Goal: Information Seeking & Learning: Learn about a topic

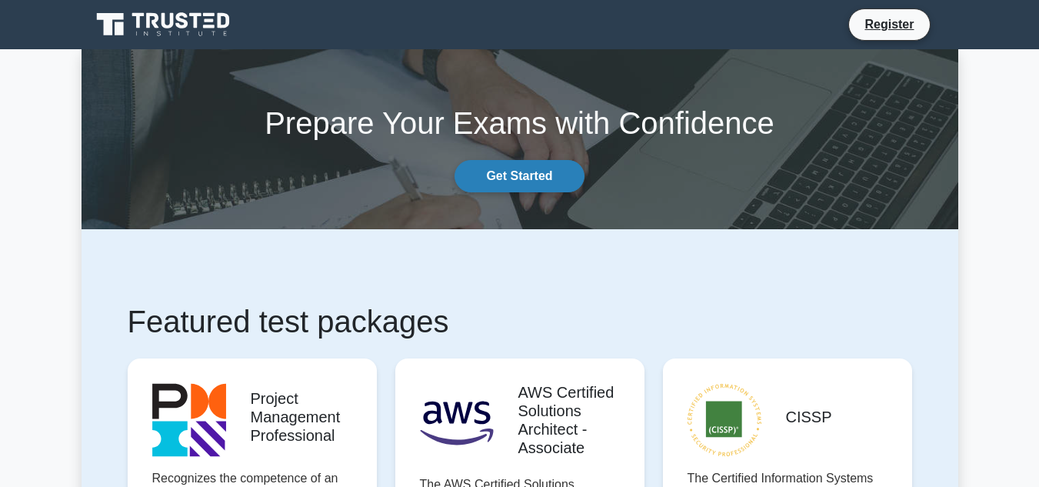
click at [518, 174] on link "Get Started" at bounding box center [519, 176] width 129 height 32
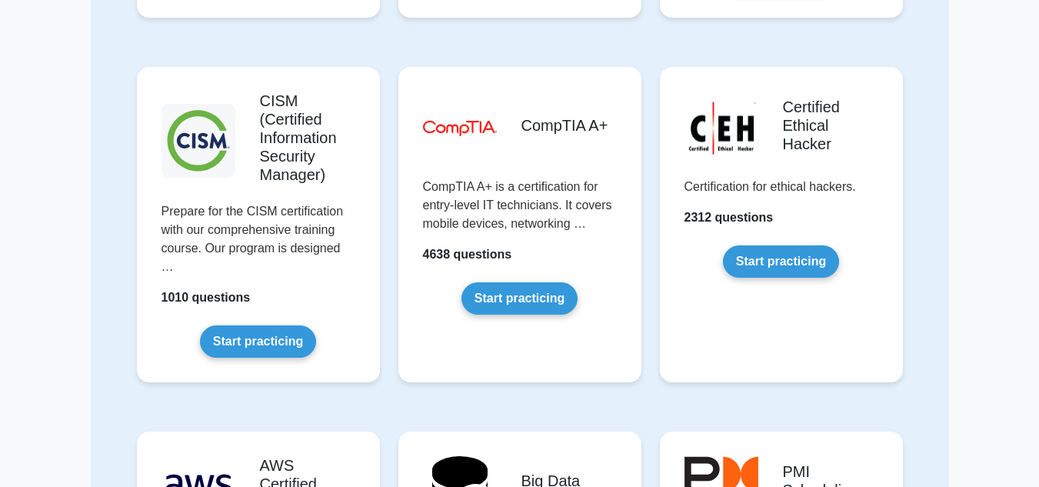
scroll to position [2153, 0]
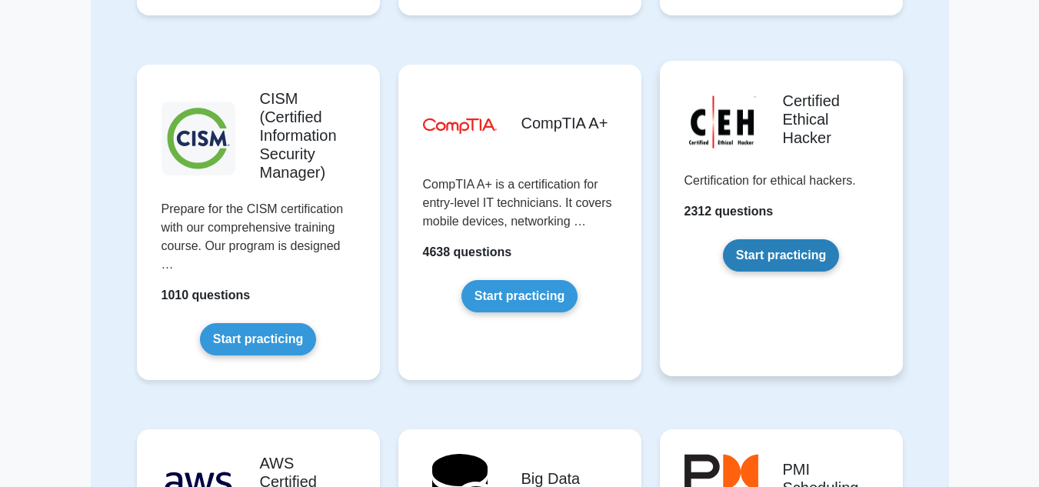
click at [798, 256] on link "Start practicing" at bounding box center [781, 255] width 116 height 32
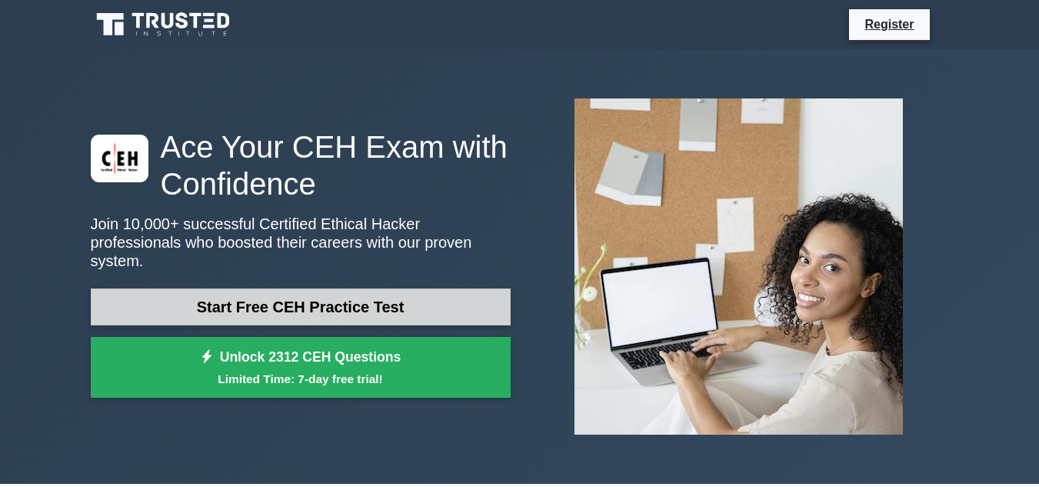
click at [289, 293] on link "Start Free CEH Practice Test" at bounding box center [301, 306] width 420 height 37
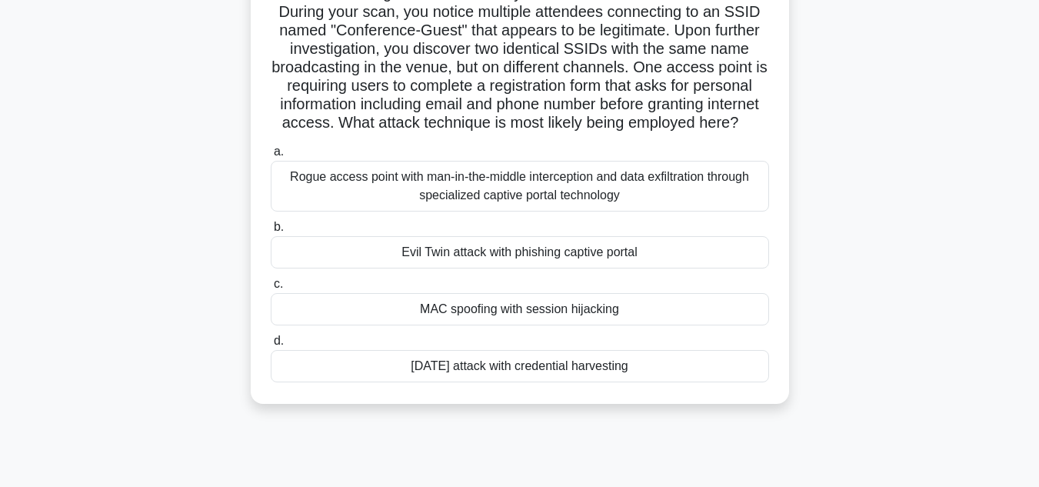
scroll to position [154, 0]
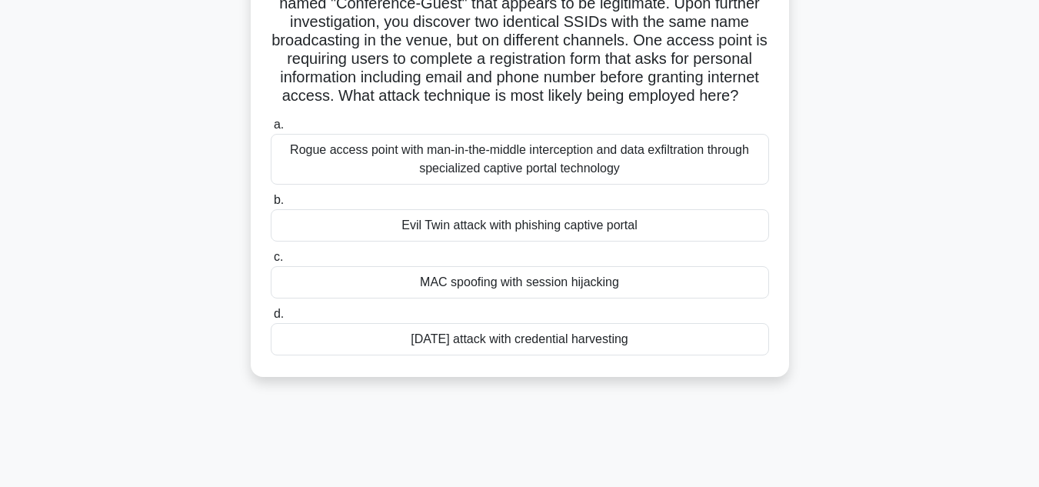
click at [401, 241] on div "Evil Twin attack with phishing captive portal" at bounding box center [520, 225] width 498 height 32
click at [271, 205] on input "b. Evil Twin attack with phishing captive portal" at bounding box center [271, 200] width 0 height 10
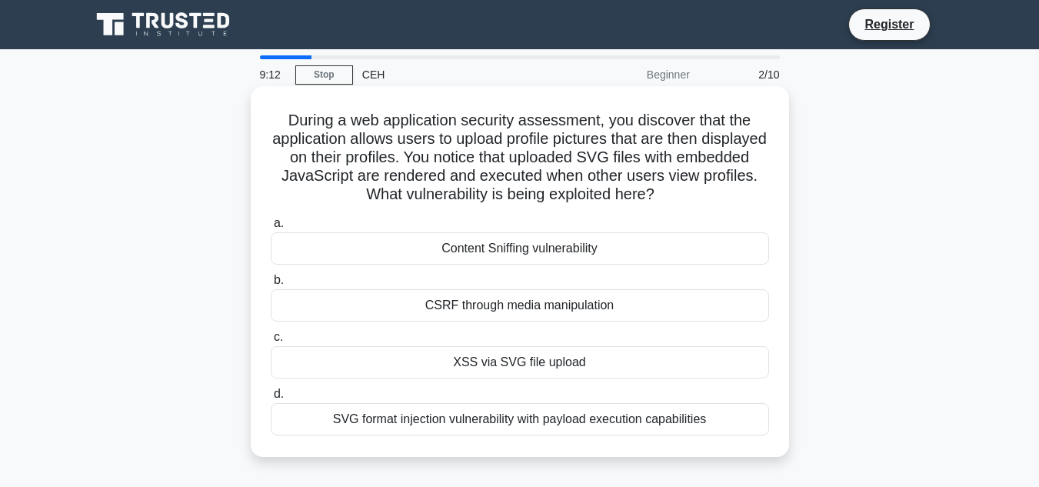
scroll to position [77, 0]
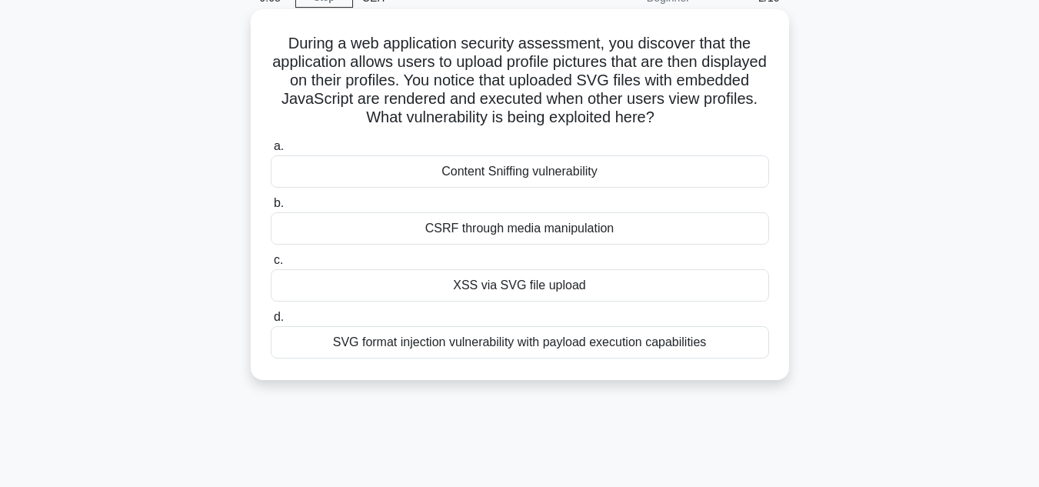
click at [502, 292] on div "XSS via SVG file upload" at bounding box center [520, 285] width 498 height 32
click at [271, 265] on input "c. XSS via SVG file upload" at bounding box center [271, 260] width 0 height 10
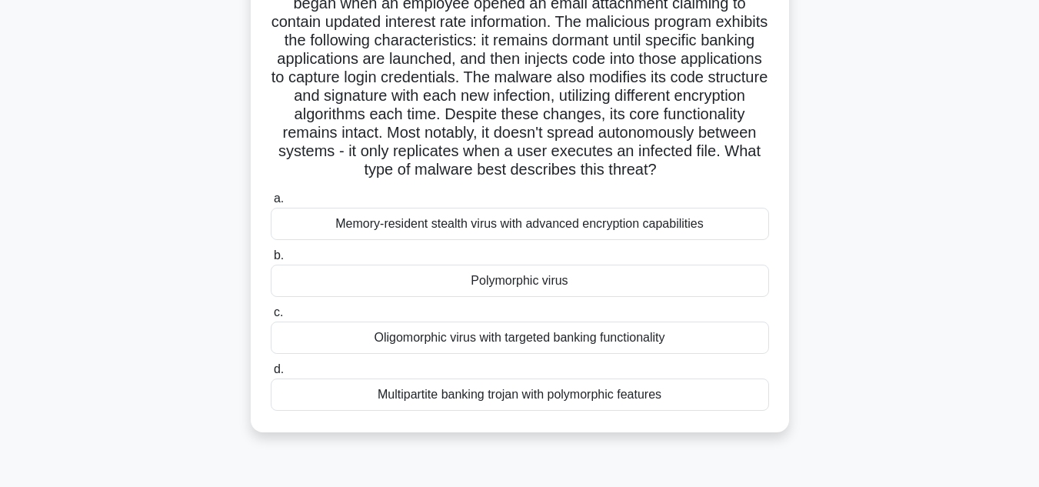
scroll to position [231, 0]
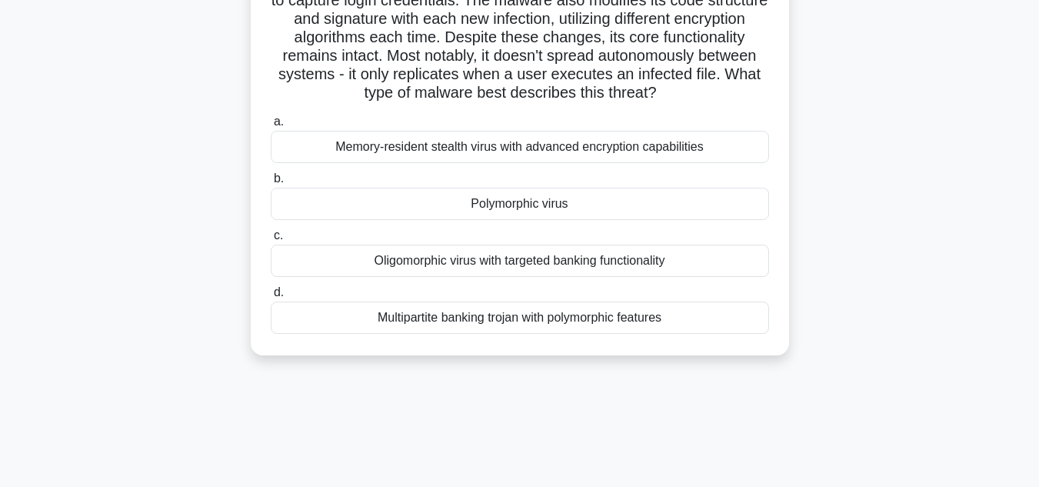
click at [462, 220] on div "Polymorphic virus" at bounding box center [520, 204] width 498 height 32
click at [271, 184] on input "b. Polymorphic virus" at bounding box center [271, 179] width 0 height 10
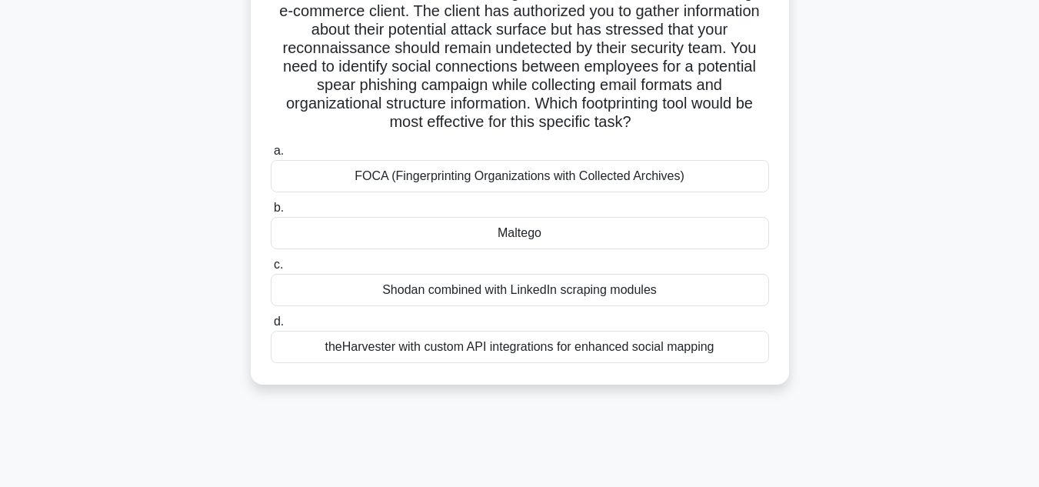
scroll to position [154, 0]
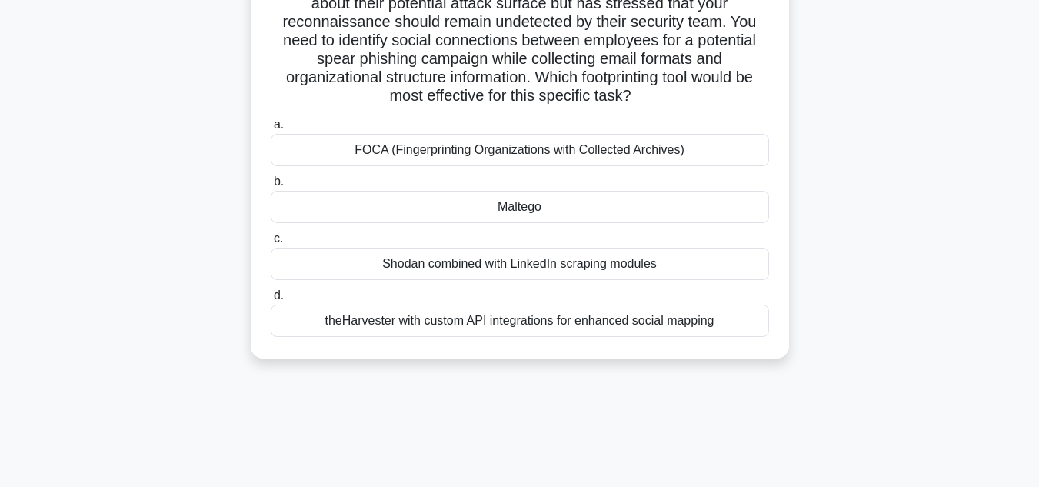
click at [481, 268] on div "Shodan combined with LinkedIn scraping modules" at bounding box center [520, 264] width 498 height 32
click at [271, 244] on input "c. Shodan combined with LinkedIn scraping modules" at bounding box center [271, 239] width 0 height 10
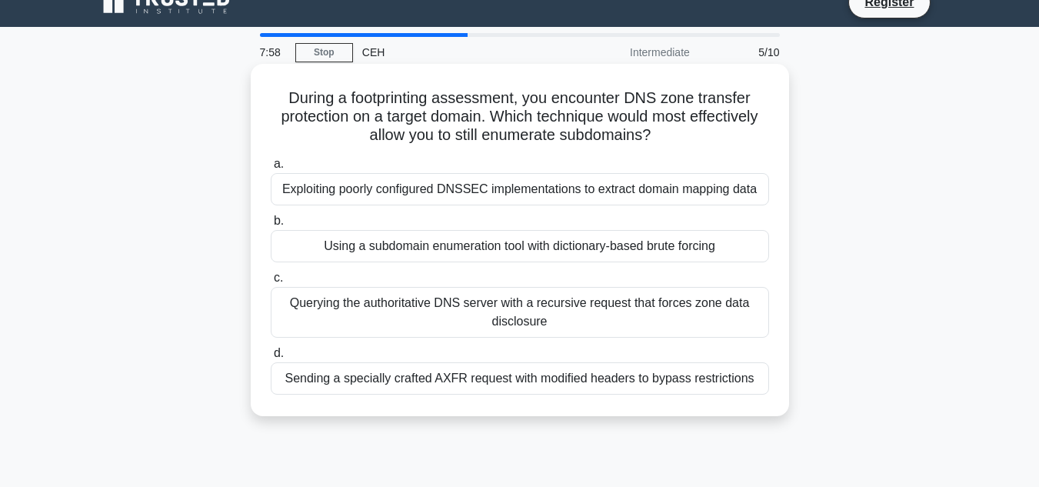
scroll to position [0, 0]
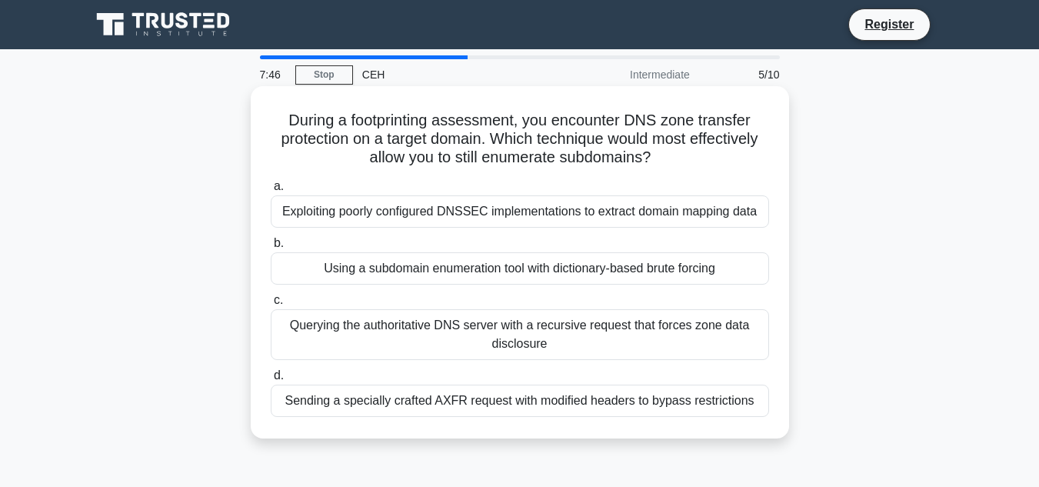
click at [429, 271] on div "Using a subdomain enumeration tool with dictionary-based brute forcing" at bounding box center [520, 268] width 498 height 32
click at [271, 248] on input "b. Using a subdomain enumeration tool with dictionary-based brute forcing" at bounding box center [271, 243] width 0 height 10
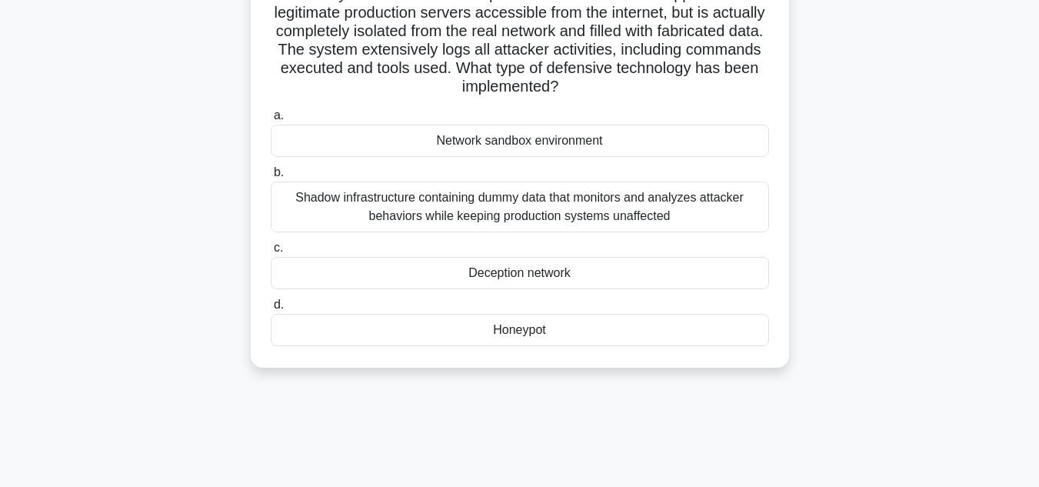
scroll to position [154, 0]
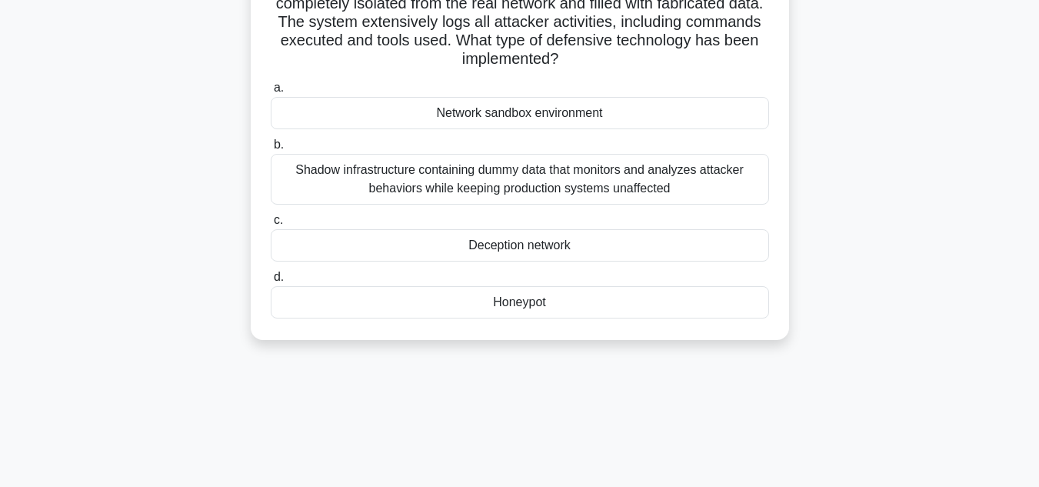
click at [505, 307] on div "Honeypot" at bounding box center [520, 302] width 498 height 32
click at [271, 282] on input "d. [GEOGRAPHIC_DATA]" at bounding box center [271, 277] width 0 height 10
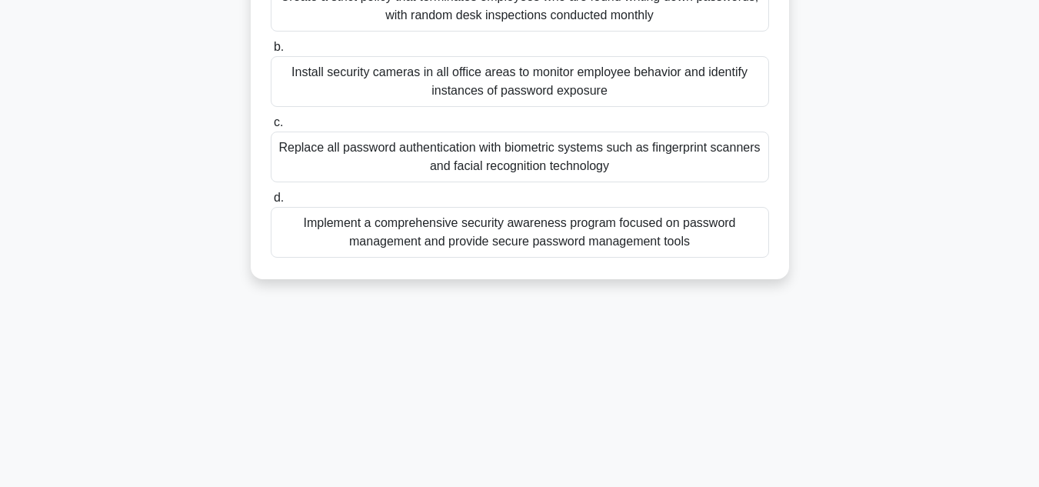
scroll to position [308, 0]
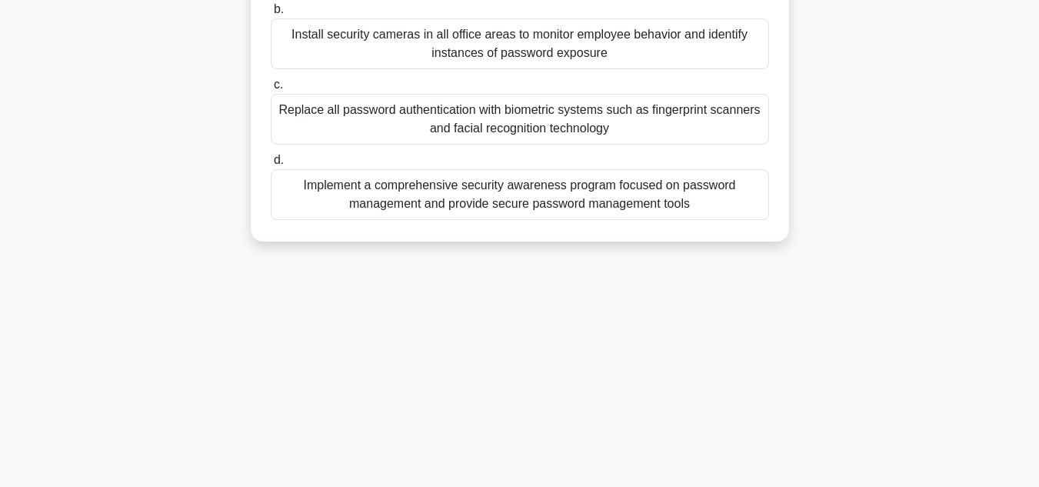
click at [488, 194] on div "Implement a comprehensive security awareness program focused on password manage…" at bounding box center [520, 194] width 498 height 51
click at [271, 165] on input "d. Implement a comprehensive security awareness program focused on password man…" at bounding box center [271, 160] width 0 height 10
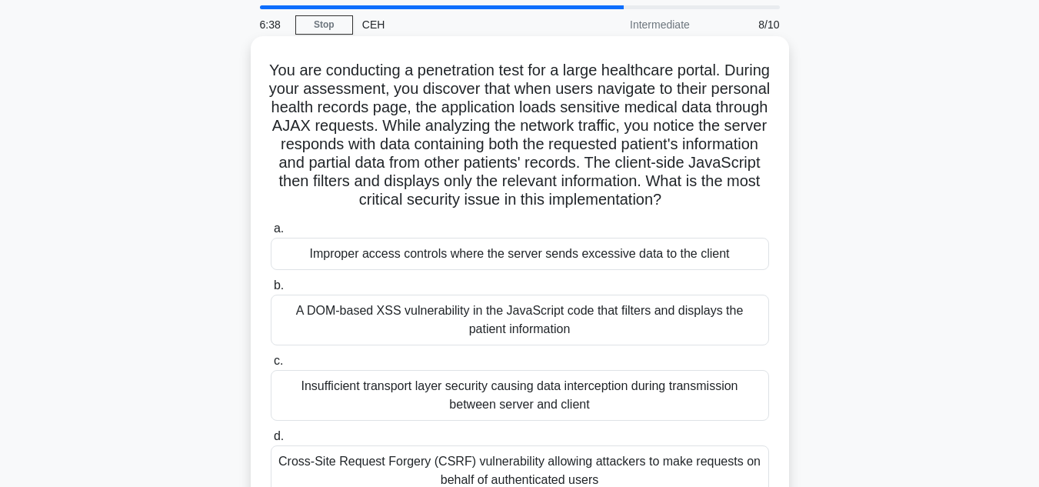
scroll to position [77, 0]
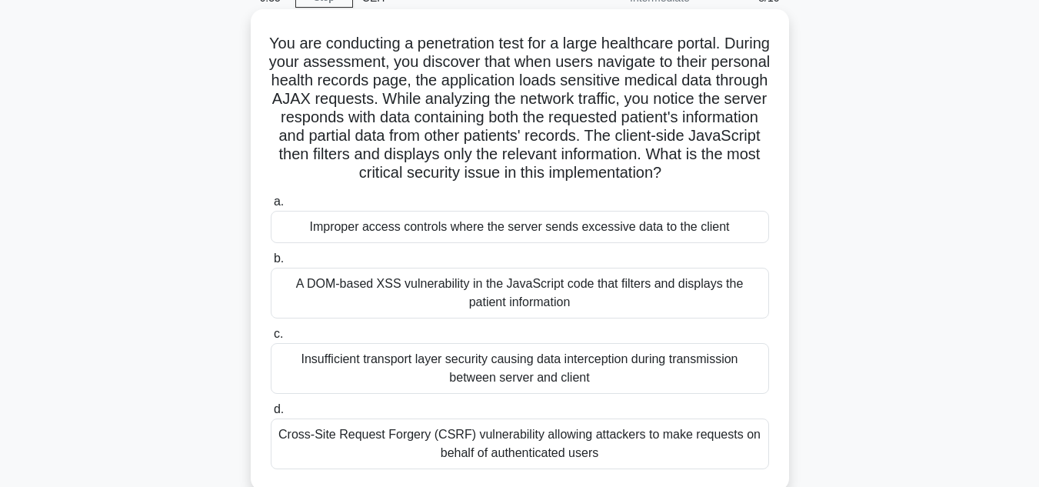
click at [550, 243] on div "Improper access controls where the server sends excessive data to the client" at bounding box center [520, 227] width 498 height 32
click at [271, 207] on input "a. Improper access controls where the server sends excessive data to the client" at bounding box center [271, 202] width 0 height 10
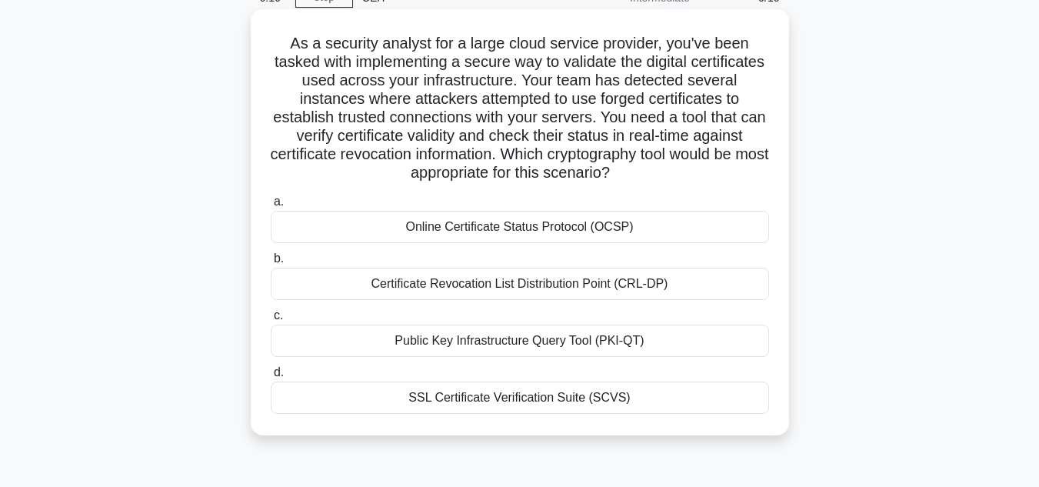
click at [488, 402] on div "SSL Certificate Verification Suite (SCVS)" at bounding box center [520, 397] width 498 height 32
click at [271, 378] on input "d. SSL Certificate Verification Suite (SCVS)" at bounding box center [271, 373] width 0 height 10
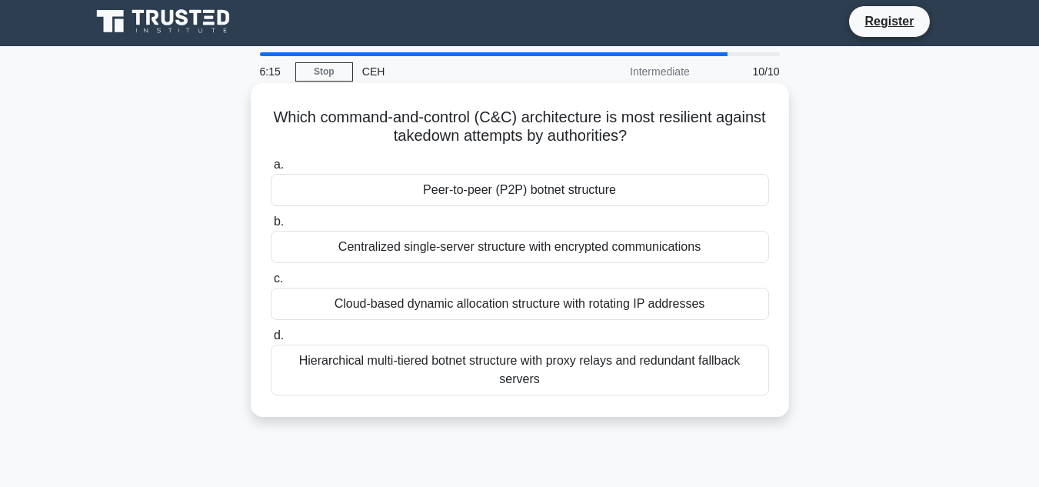
scroll to position [0, 0]
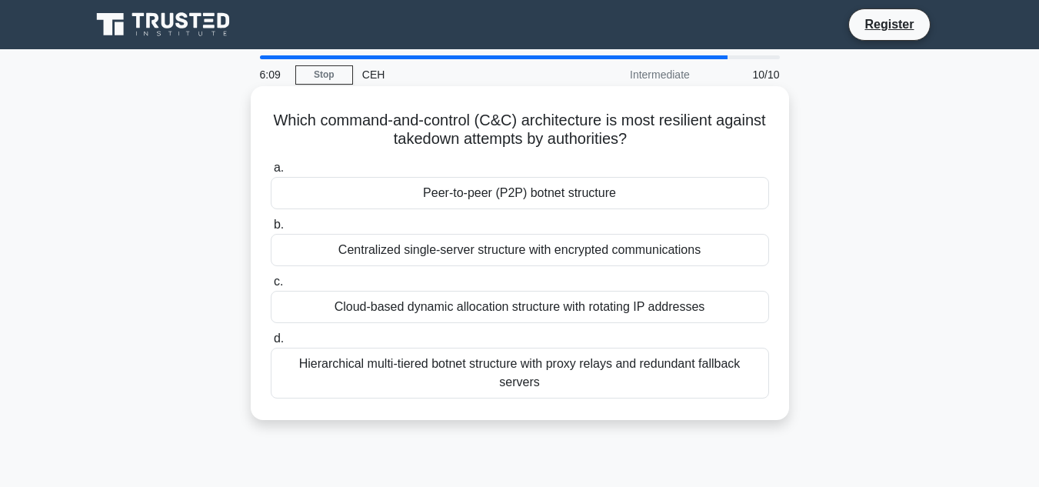
click at [431, 363] on div "Hierarchical multi-tiered botnet structure with proxy relays and redundant fall…" at bounding box center [520, 373] width 498 height 51
click at [271, 344] on input "d. Hierarchical multi-tiered botnet structure with proxy relays and redundant f…" at bounding box center [271, 339] width 0 height 10
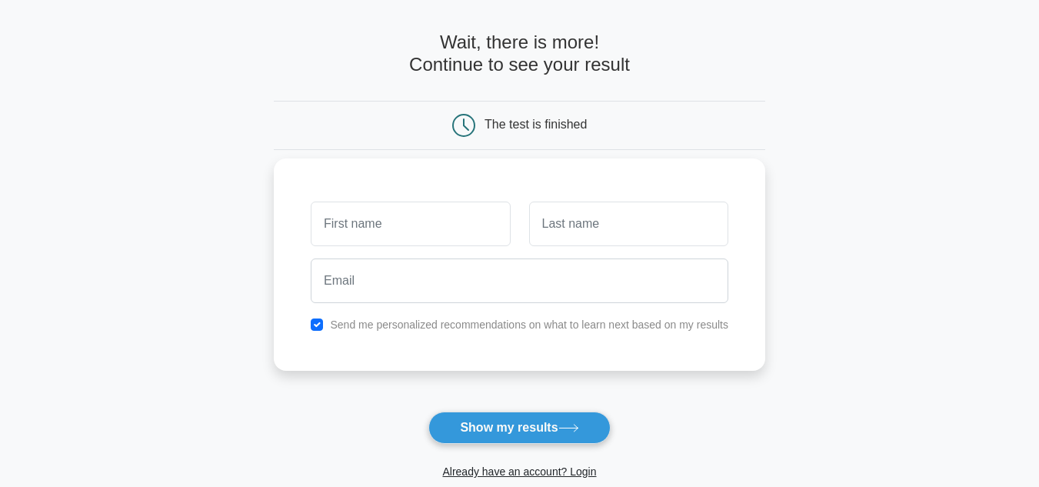
scroll to position [154, 0]
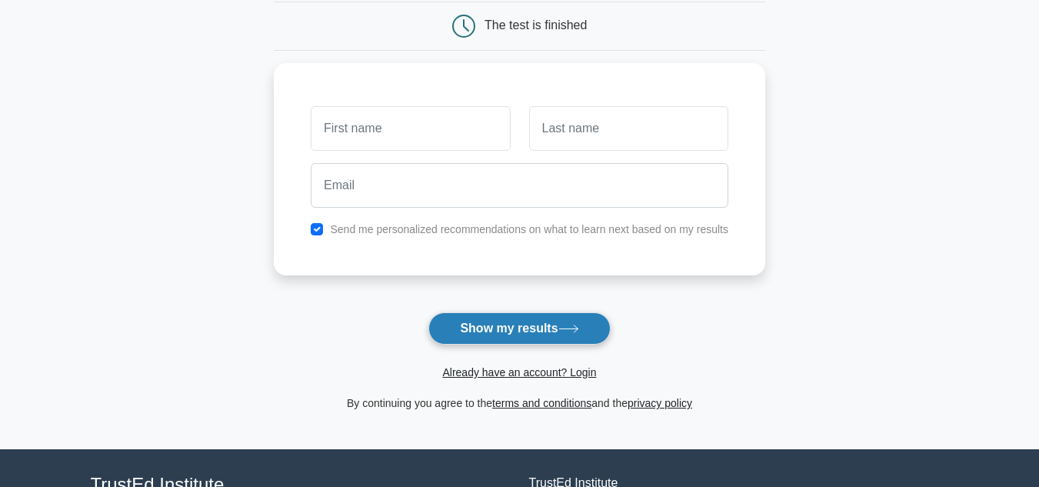
click at [516, 333] on button "Show my results" at bounding box center [519, 328] width 182 height 32
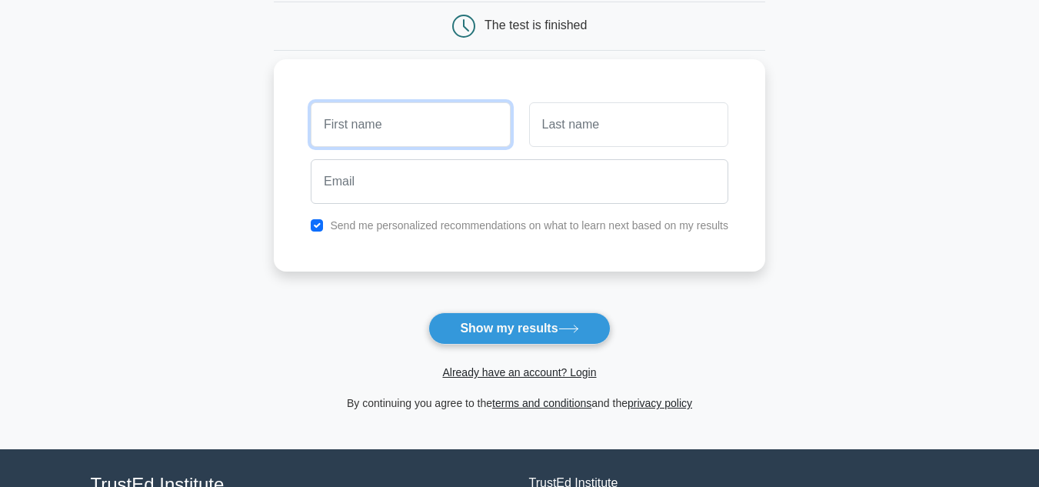
click at [405, 129] on input "text" at bounding box center [410, 124] width 199 height 45
type input "Devesh"
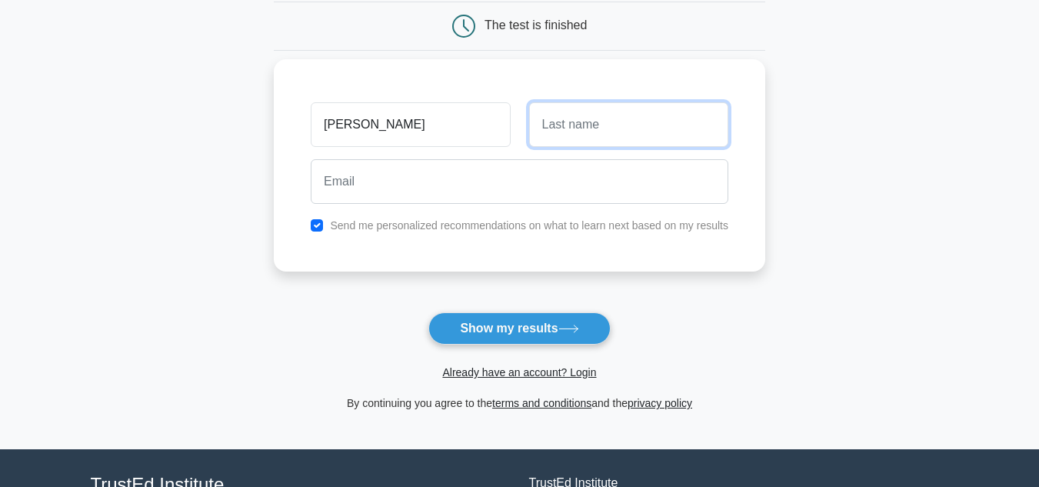
click at [562, 123] on input "text" at bounding box center [628, 124] width 199 height 45
type input "Gopee"
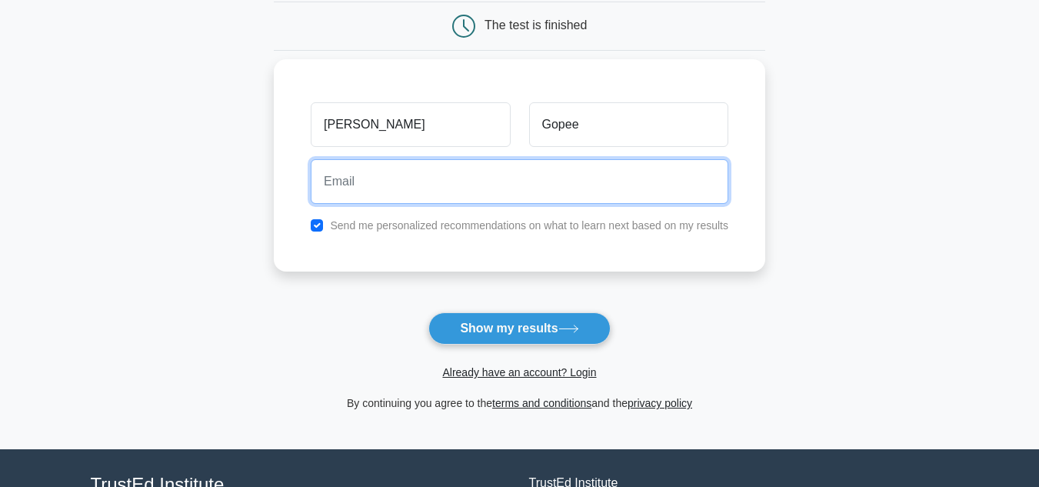
click at [430, 181] on input "email" at bounding box center [520, 181] width 418 height 45
type input "deveshgopee2790@gmail.com"
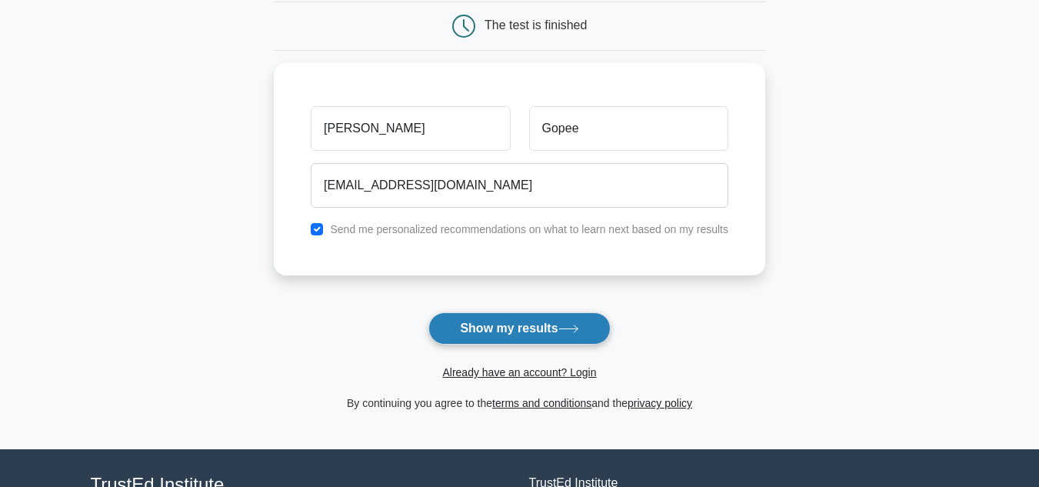
click at [511, 336] on button "Show my results" at bounding box center [519, 328] width 182 height 32
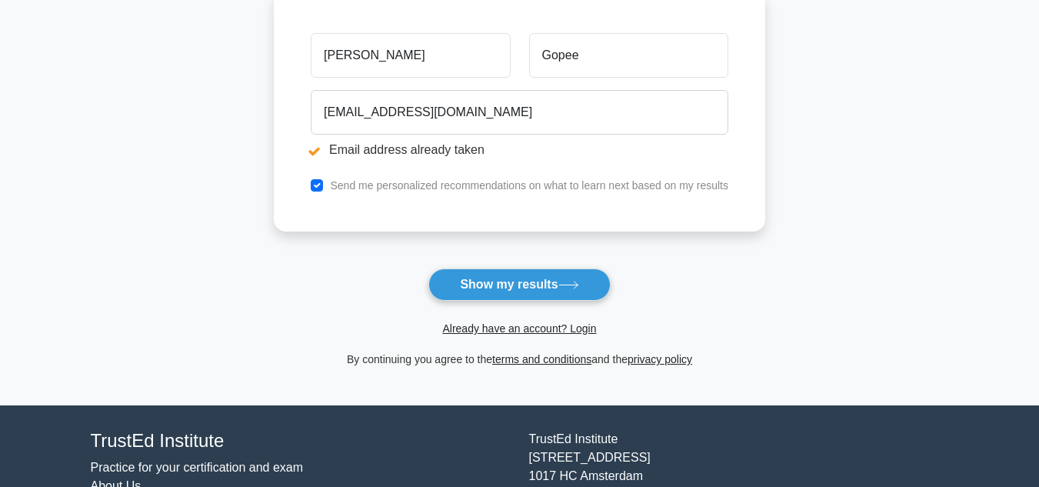
scroll to position [308, 0]
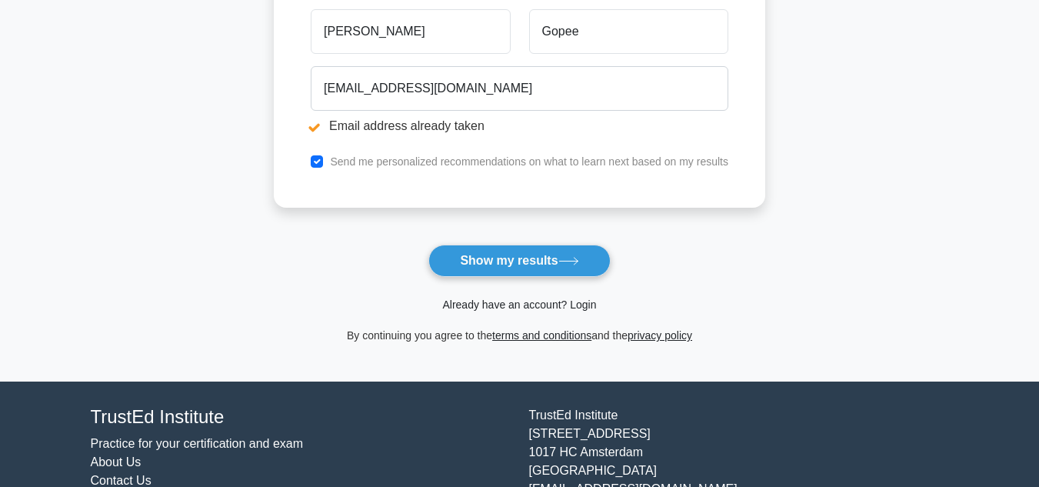
click at [496, 305] on link "Already have an account? Login" at bounding box center [519, 304] width 154 height 12
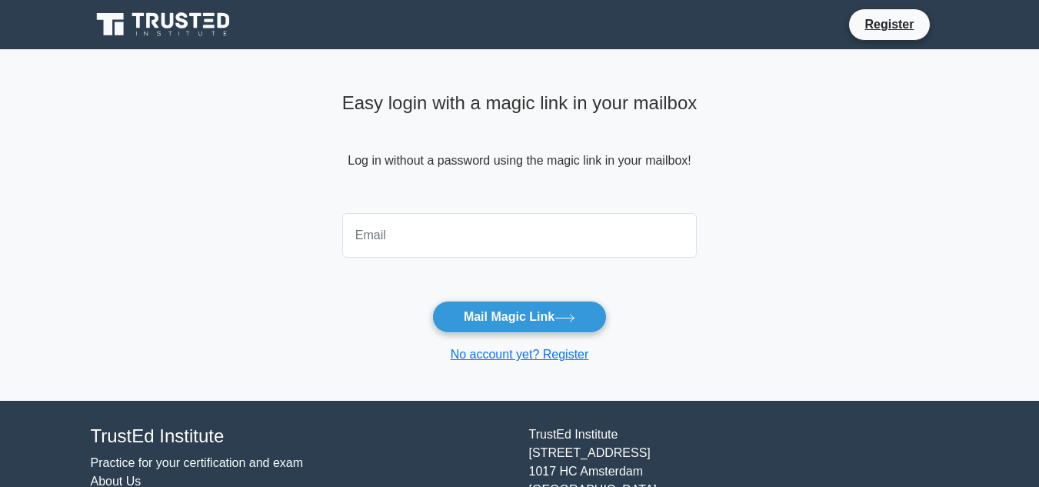
click at [401, 228] on input "email" at bounding box center [519, 235] width 355 height 45
type input "[EMAIL_ADDRESS][DOMAIN_NAME]"
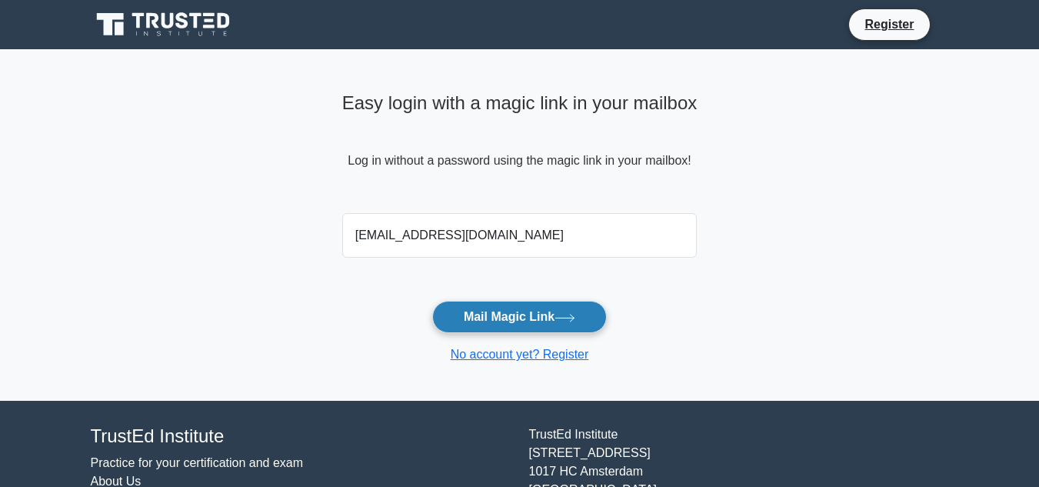
click at [512, 316] on button "Mail Magic Link" at bounding box center [519, 317] width 175 height 32
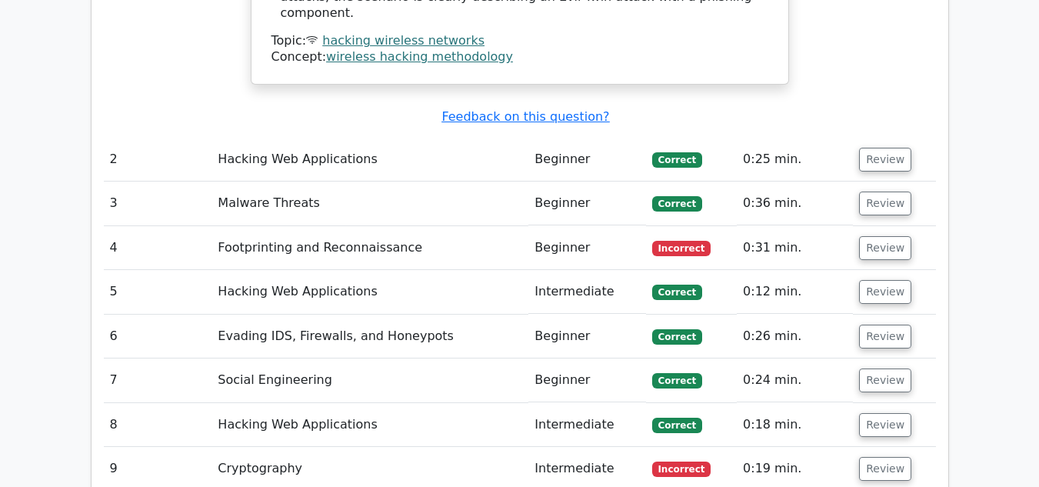
scroll to position [2153, 0]
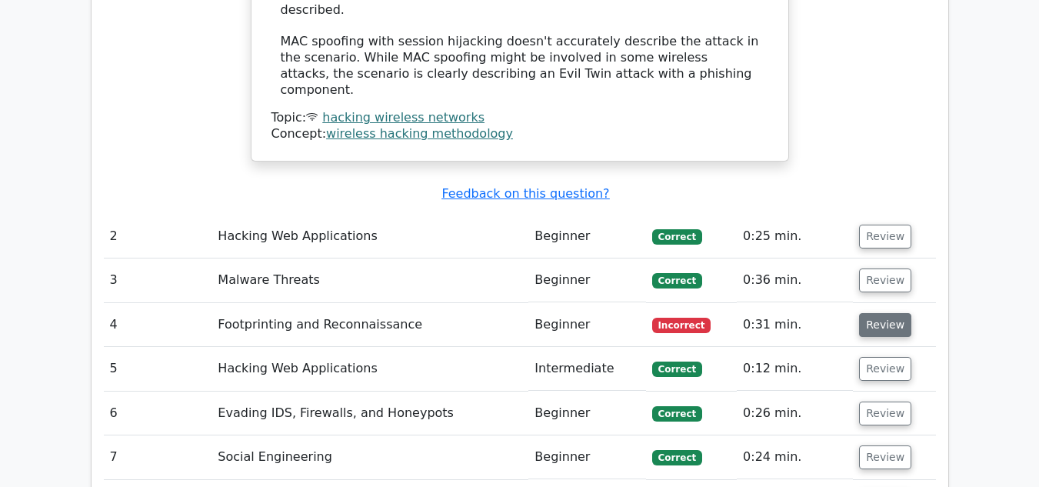
drag, startPoint x: 892, startPoint y: 209, endPoint x: 871, endPoint y: 209, distance: 21.5
click at [892, 313] on button "Review" at bounding box center [885, 325] width 52 height 24
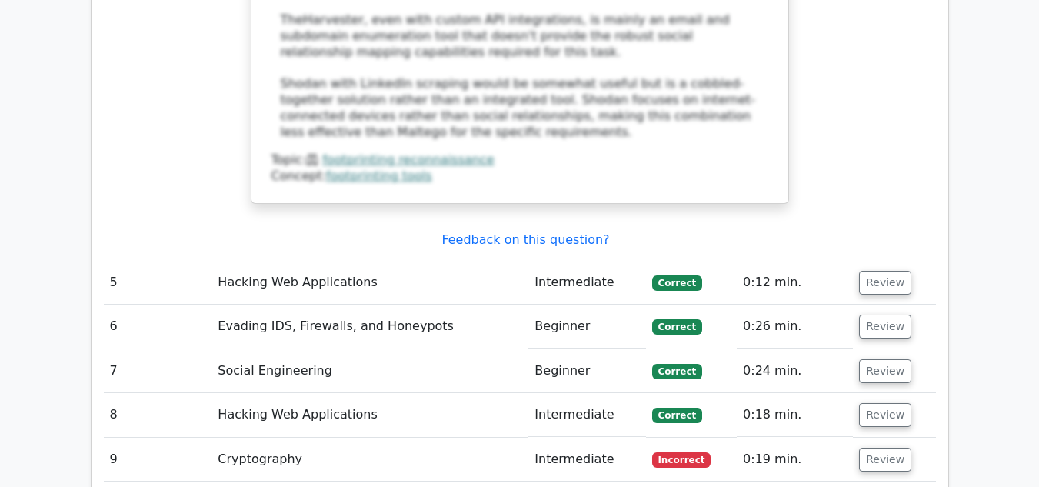
scroll to position [3307, 0]
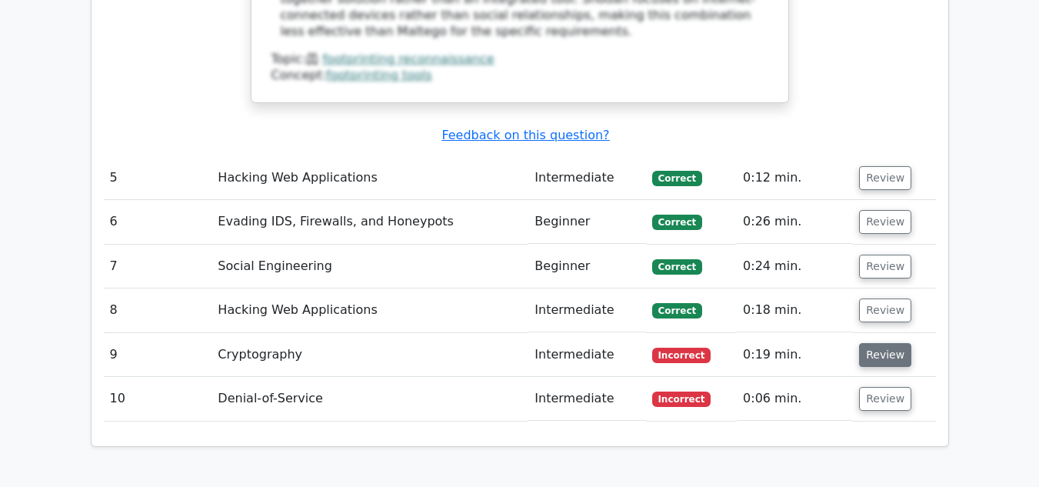
click at [877, 343] on button "Review" at bounding box center [885, 355] width 52 height 24
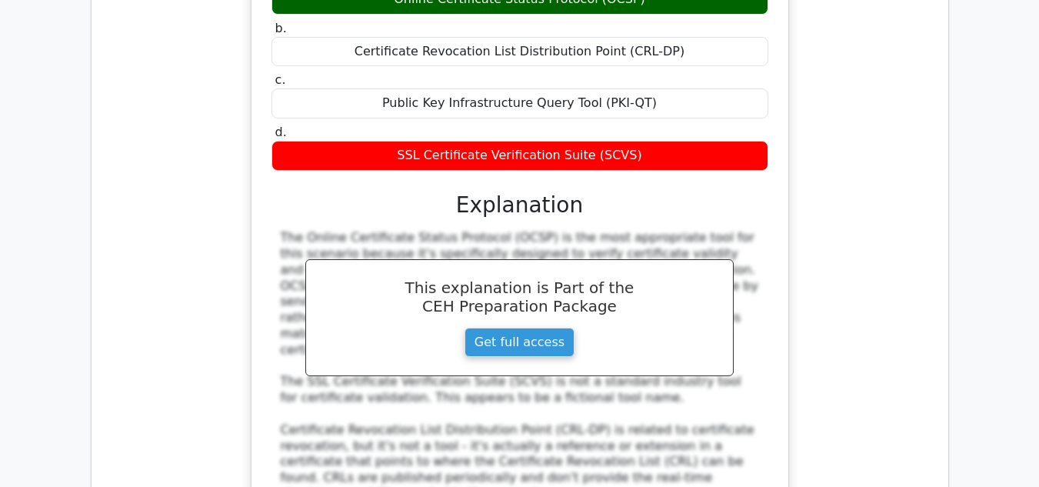
scroll to position [3999, 0]
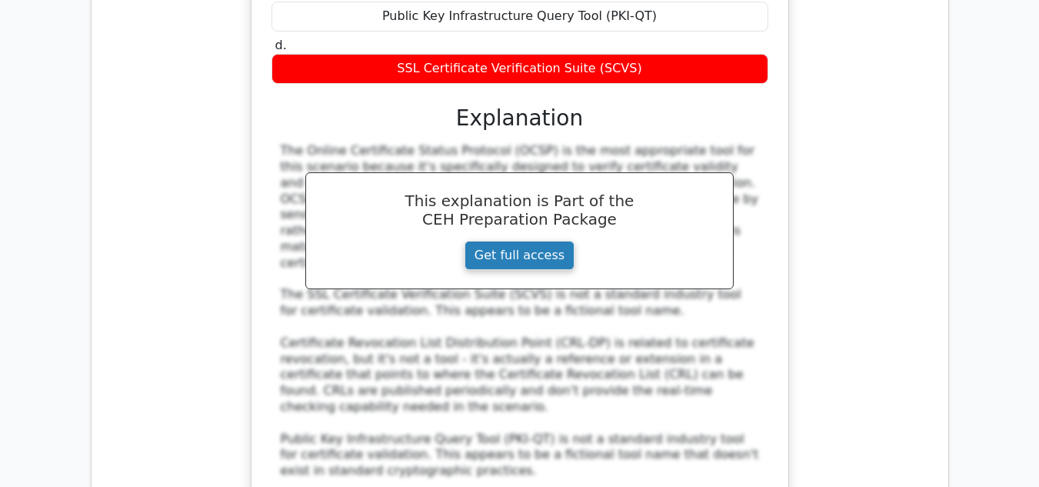
click at [519, 241] on link "Get full access" at bounding box center [520, 255] width 110 height 29
